Goal: Task Accomplishment & Management: Use online tool/utility

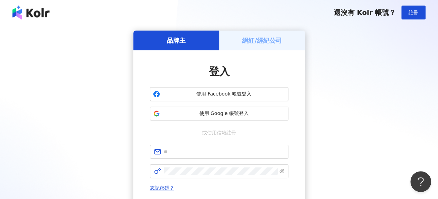
click at [271, 46] on div "網紅/經紀公司" at bounding box center [262, 40] width 86 height 20
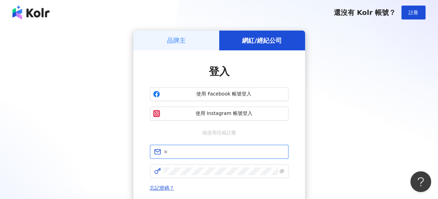
click at [193, 152] on input "text" at bounding box center [224, 152] width 121 height 8
type input "**********"
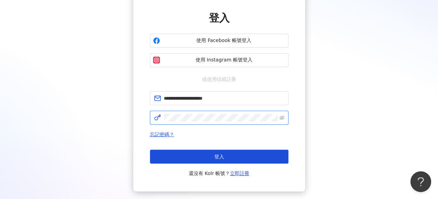
scroll to position [69, 0]
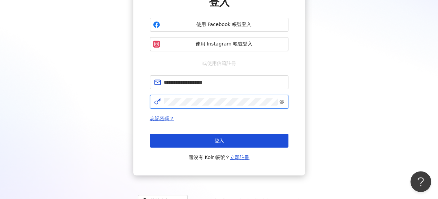
click at [281, 102] on icon "eye-invisible" at bounding box center [282, 101] width 5 height 5
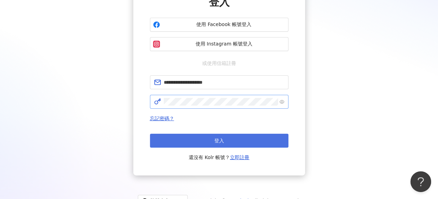
click at [232, 138] on button "登入" at bounding box center [219, 140] width 139 height 14
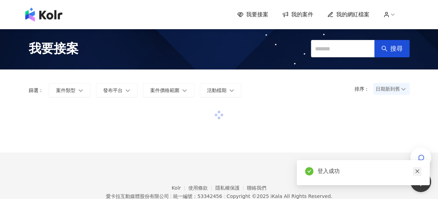
click at [415, 170] on icon "close" at bounding box center [417, 170] width 5 height 5
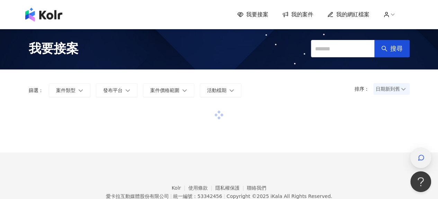
click at [422, 158] on icon "button" at bounding box center [421, 157] width 7 height 7
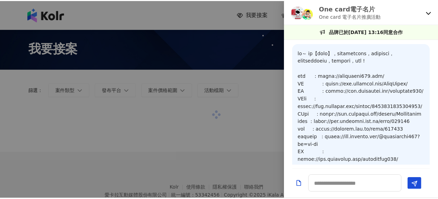
scroll to position [731, 0]
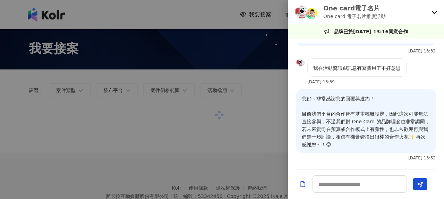
click at [435, 14] on icon at bounding box center [434, 12] width 6 height 6
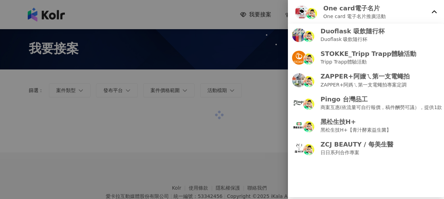
click at [435, 12] on icon at bounding box center [434, 12] width 6 height 6
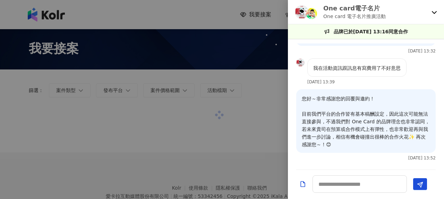
click at [212, 117] on div at bounding box center [222, 99] width 444 height 199
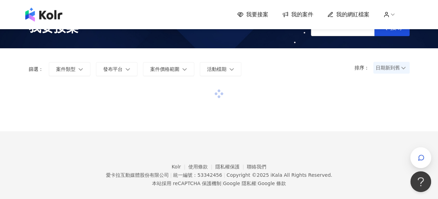
scroll to position [32, 0]
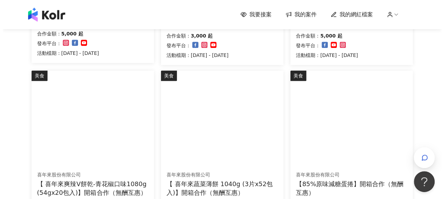
scroll to position [517, 0]
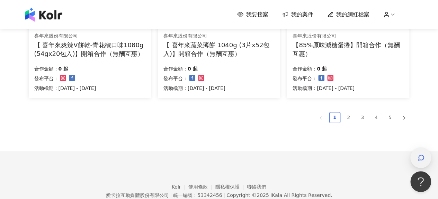
click at [415, 154] on div "button" at bounding box center [421, 157] width 21 height 21
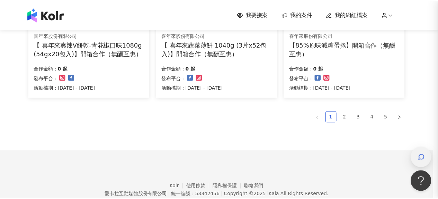
scroll to position [731, 0]
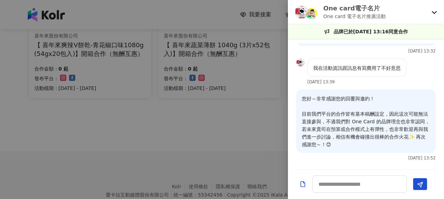
click at [429, 13] on div "One card電子名片 One card 電子名片推廣活動" at bounding box center [366, 12] width 156 height 24
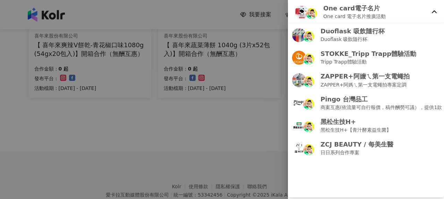
click at [430, 10] on div "One card電子名片 One card 電子名片推廣活動" at bounding box center [366, 12] width 156 height 24
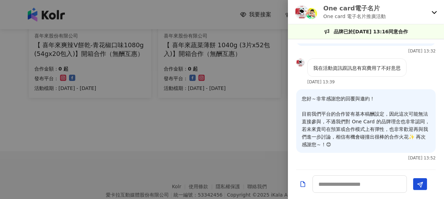
click at [143, 115] on div at bounding box center [222, 99] width 444 height 199
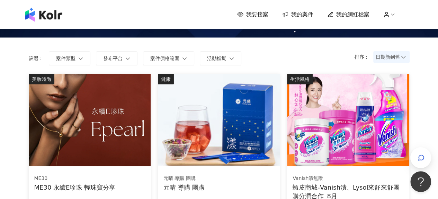
scroll to position [0, 0]
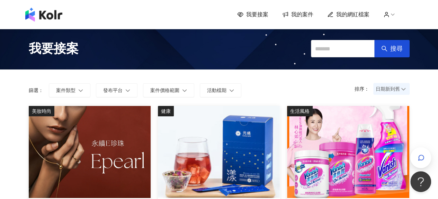
click at [269, 11] on span "我要接案" at bounding box center [257, 15] width 22 height 8
click at [299, 13] on span "我的案件" at bounding box center [302, 15] width 22 height 8
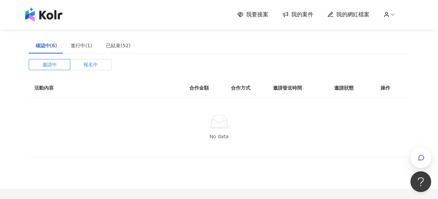
click at [105, 66] on label "報名中" at bounding box center [91, 64] width 42 height 11
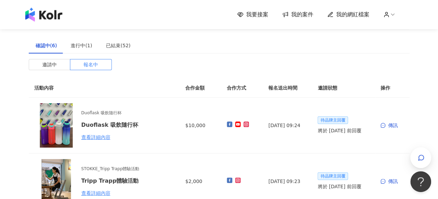
click at [259, 11] on span "我要接案" at bounding box center [257, 15] width 22 height 8
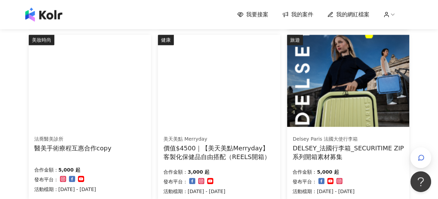
scroll to position [347, 0]
